Goal: Task Accomplishment & Management: Manage account settings

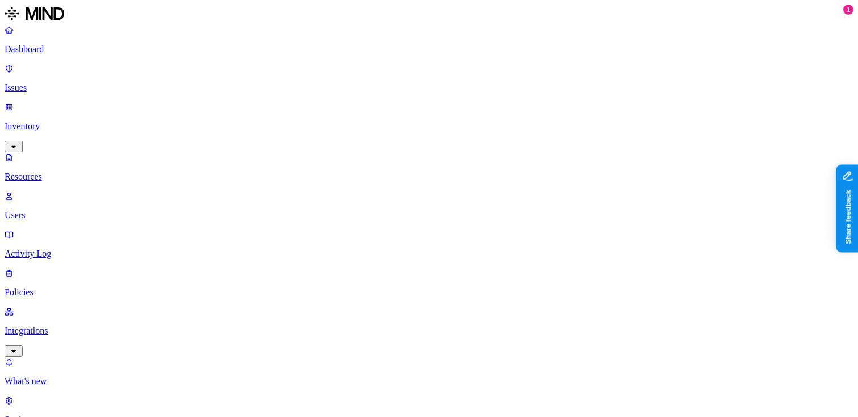
click at [61, 307] on link "Integrations" at bounding box center [429, 331] width 848 height 49
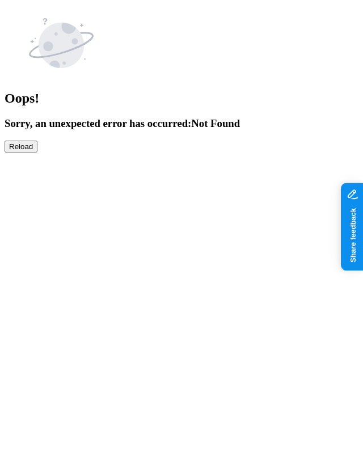
click at [37, 141] on button "Reload" at bounding box center [21, 147] width 33 height 12
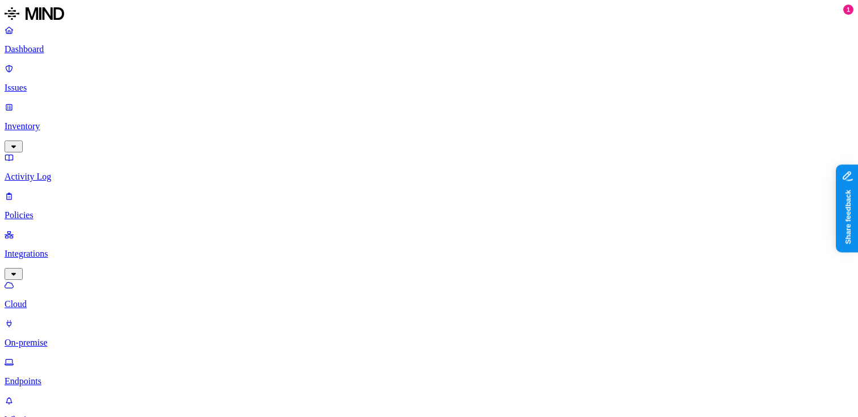
click at [56, 121] on p "Inventory" at bounding box center [429, 126] width 848 height 10
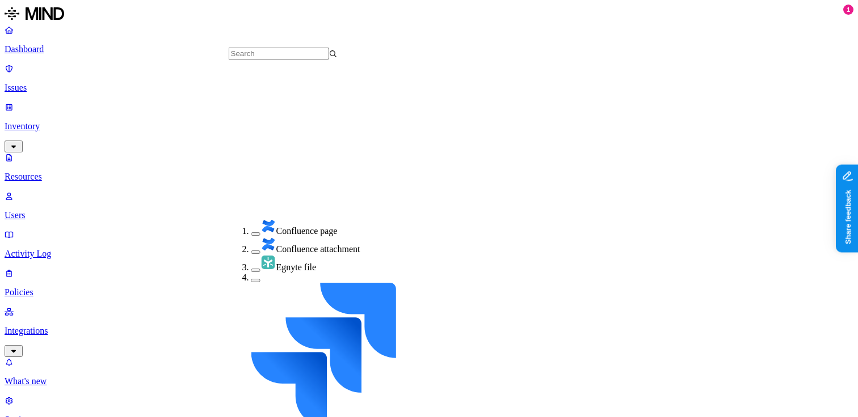
scroll to position [246, 0]
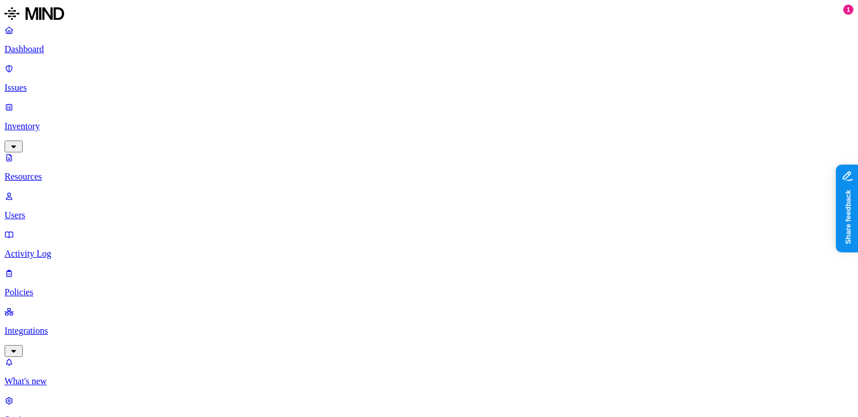
click at [437, 63] on button "button" at bounding box center [441, 64] width 9 height 3
click at [437, 111] on div "PCI" at bounding box center [437, 127] width 0 height 32
click at [437, 111] on button "button" at bounding box center [441, 117] width 9 height 12
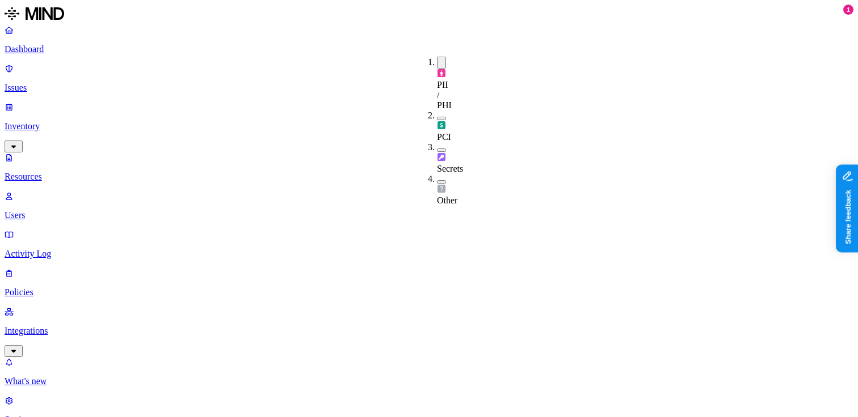
click at [437, 117] on button "button" at bounding box center [441, 118] width 9 height 3
click at [437, 150] on button "button" at bounding box center [441, 151] width 9 height 3
click at [437, 184] on button "button" at bounding box center [441, 185] width 9 height 3
